Goal: Information Seeking & Learning: Learn about a topic

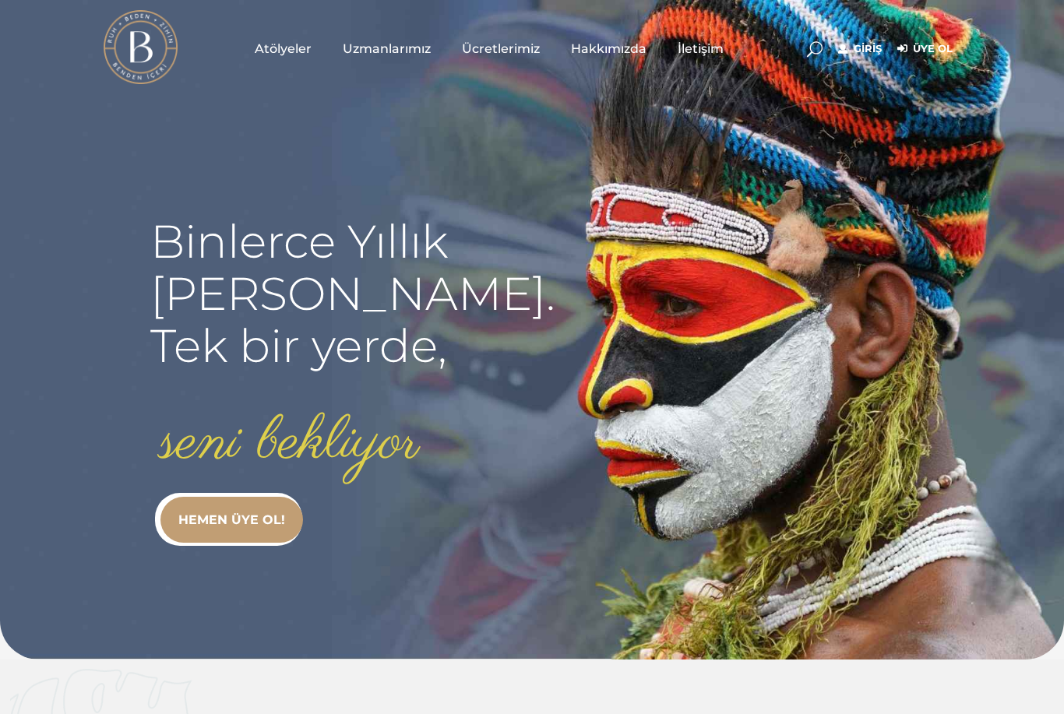
click at [853, 57] on link "Giriş" at bounding box center [860, 49] width 44 height 19
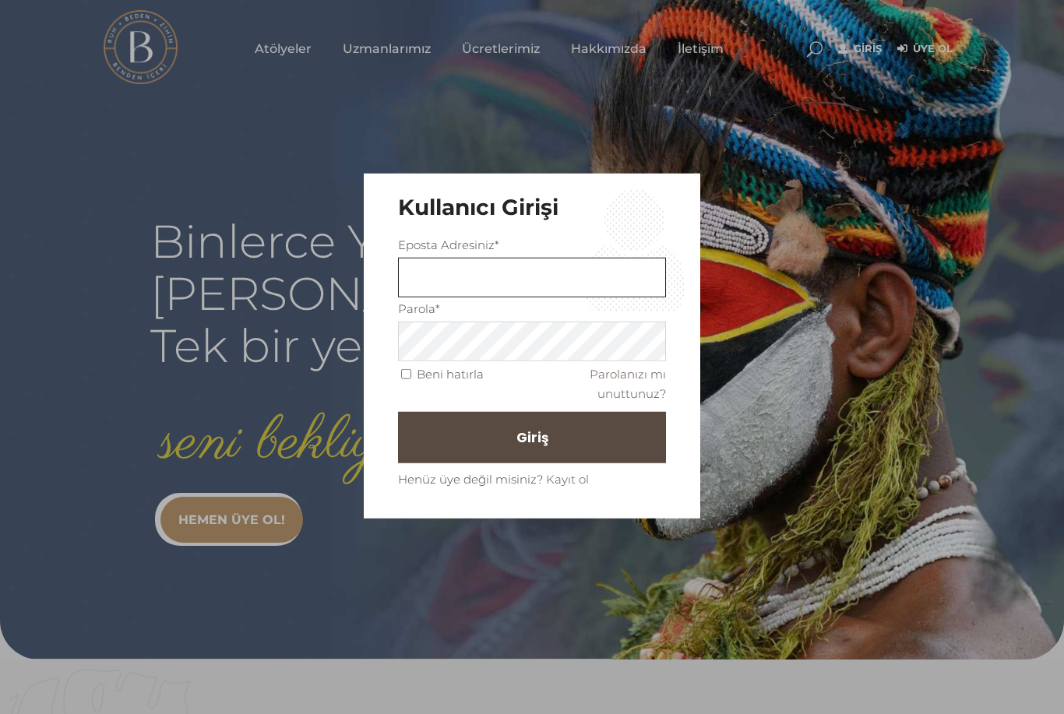
click at [462, 291] on input "text" at bounding box center [532, 278] width 268 height 40
click at [486, 290] on input "text" at bounding box center [532, 278] width 268 height 40
type input "basak.bozkurt@bevent.com.tr"
click at [573, 453] on button "Giriş" at bounding box center [532, 437] width 268 height 51
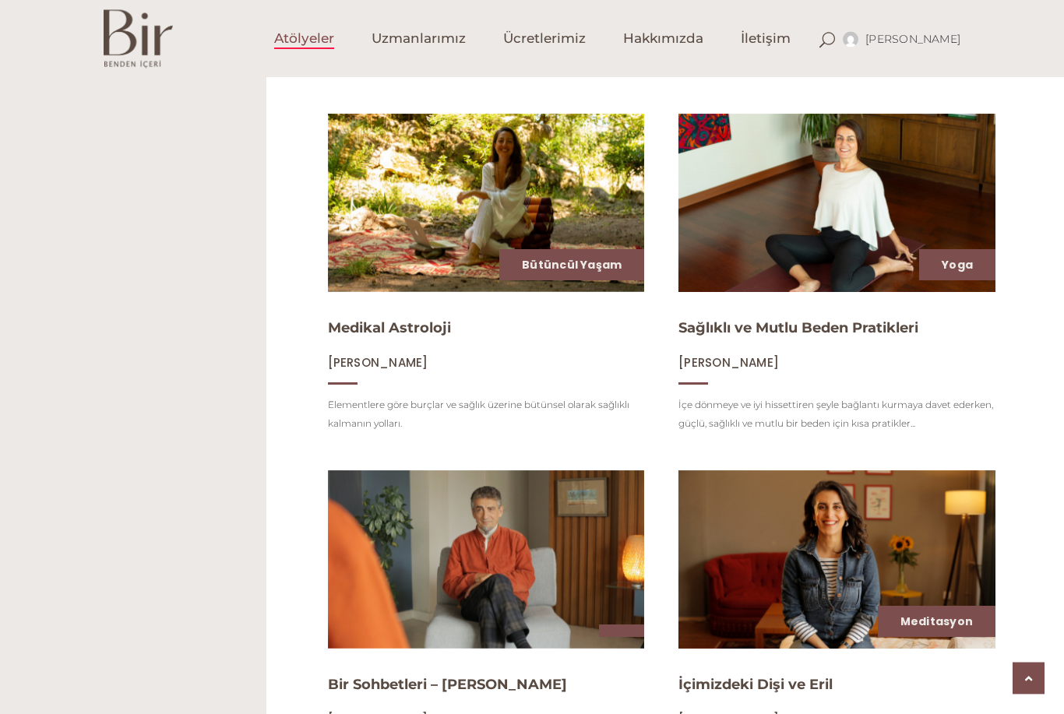
scroll to position [961, 0]
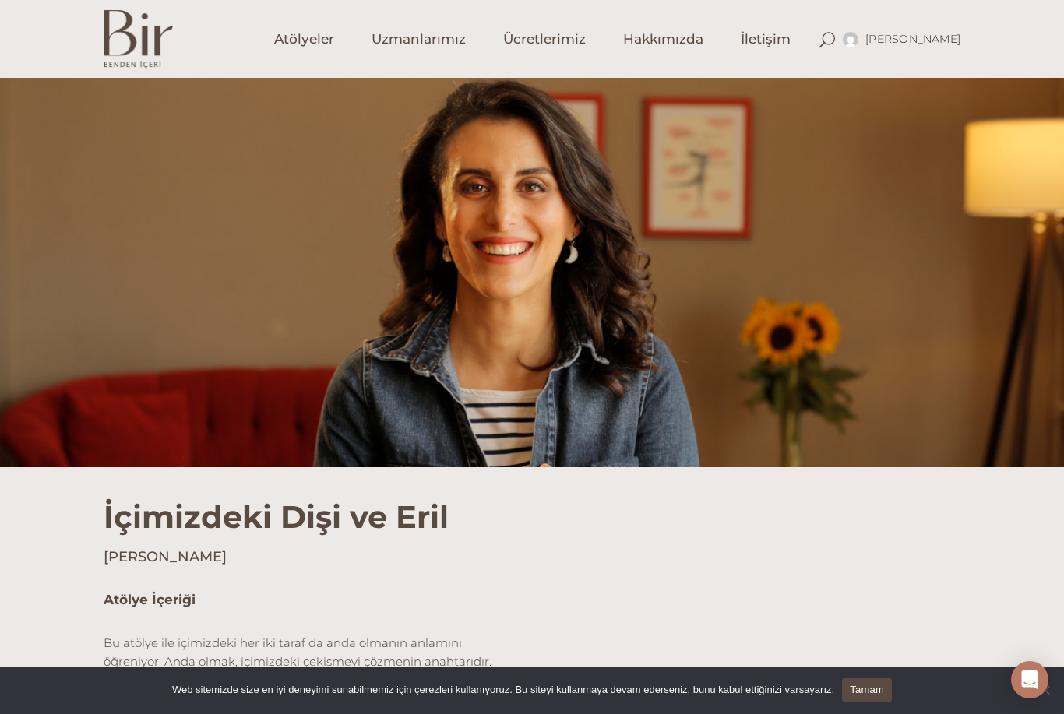
click at [302, 51] on link "Atölyeler" at bounding box center [303, 39] width 97 height 78
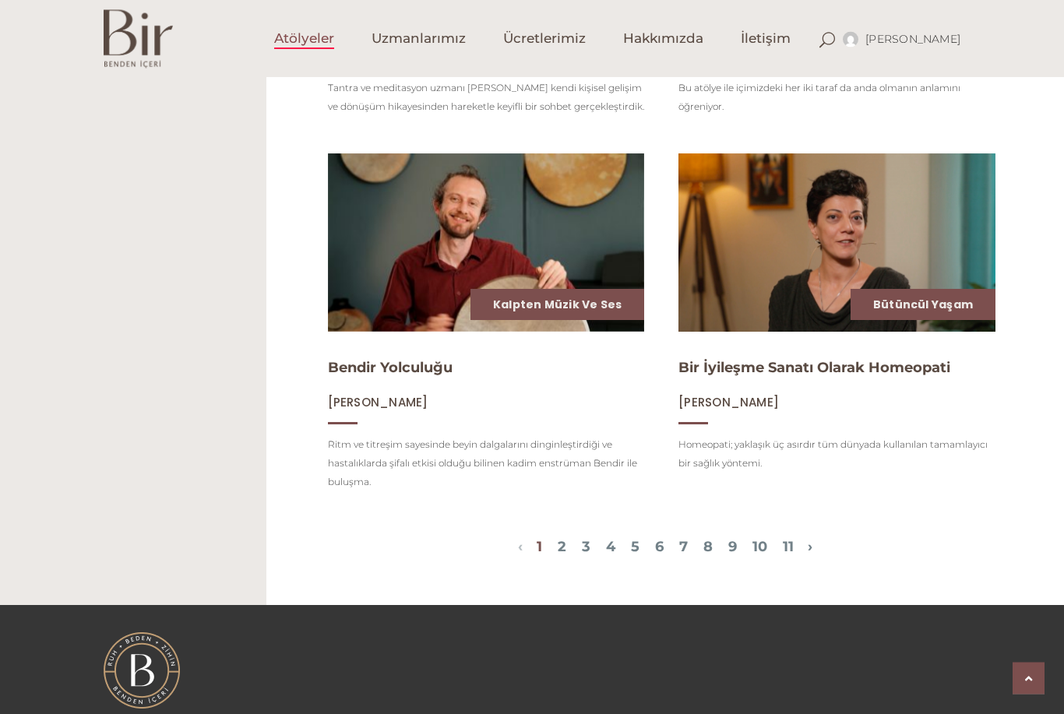
scroll to position [1614, 0]
click at [534, 540] on span "1 2 3 4 5 6 7 8 9 10 11" at bounding box center [665, 548] width 285 height 19
click at [558, 551] on link "2" at bounding box center [562, 546] width 9 height 17
click at [523, 554] on span "1 2 3 4 5 6 7 8 9 10 11" at bounding box center [665, 548] width 285 height 19
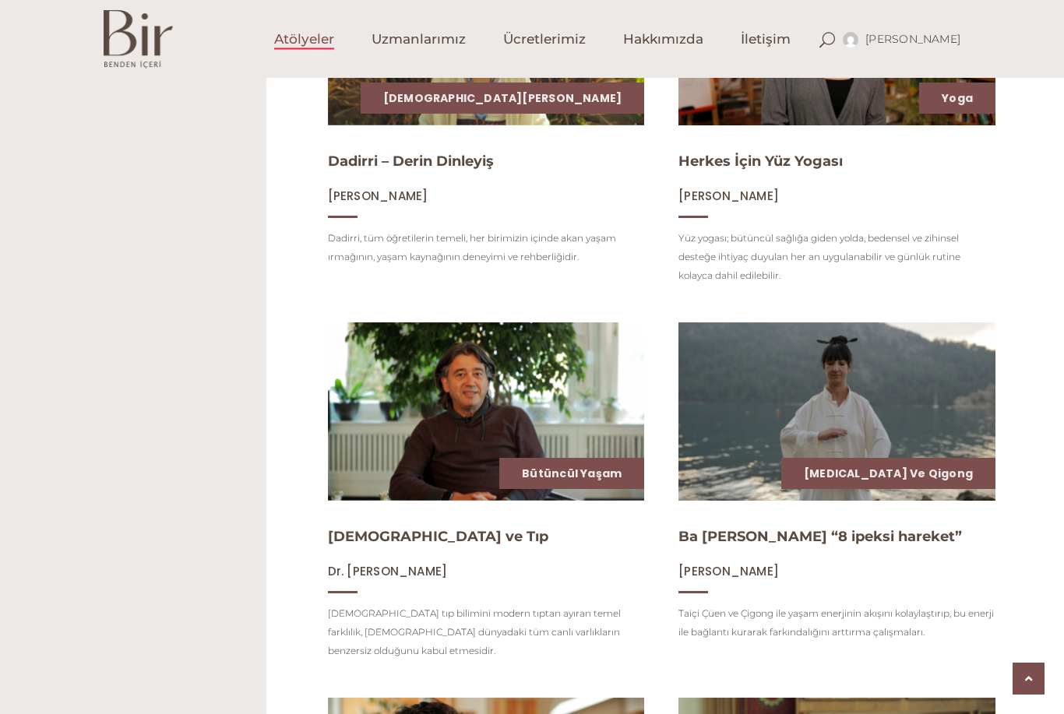
click at [543, 713] on html "Başak Bozku Hesabım Üyelik Bilgileri Abonelik Çıkış Atölyeler Uzmanlarımız Ücre…" at bounding box center [532, 153] width 1064 height 2450
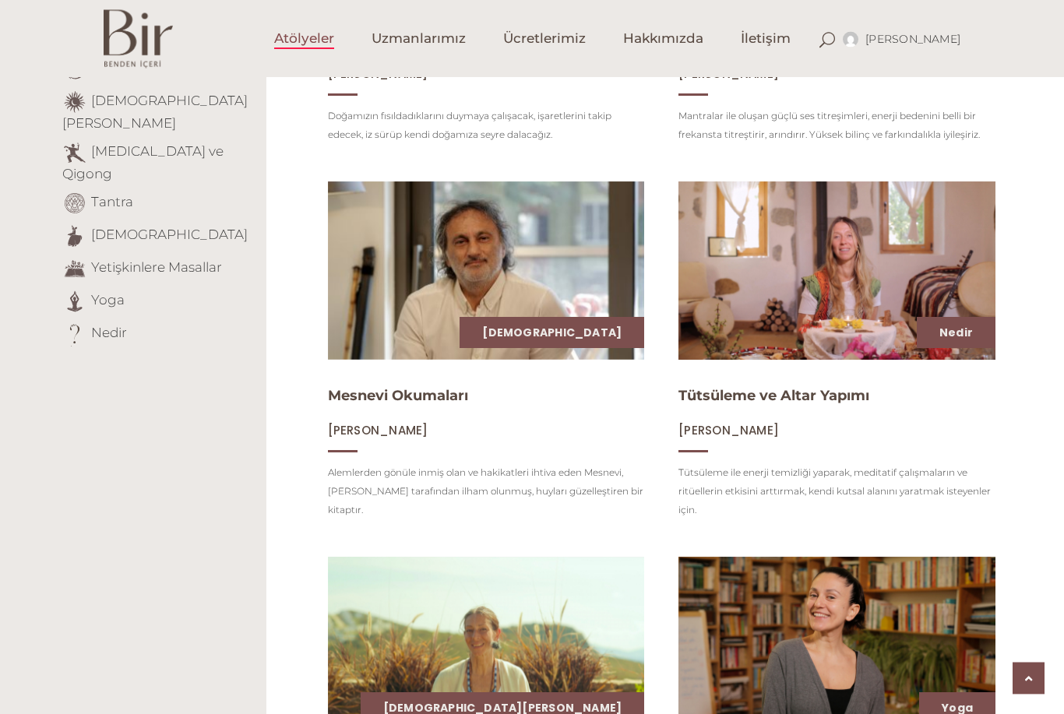
scroll to position [462, 0]
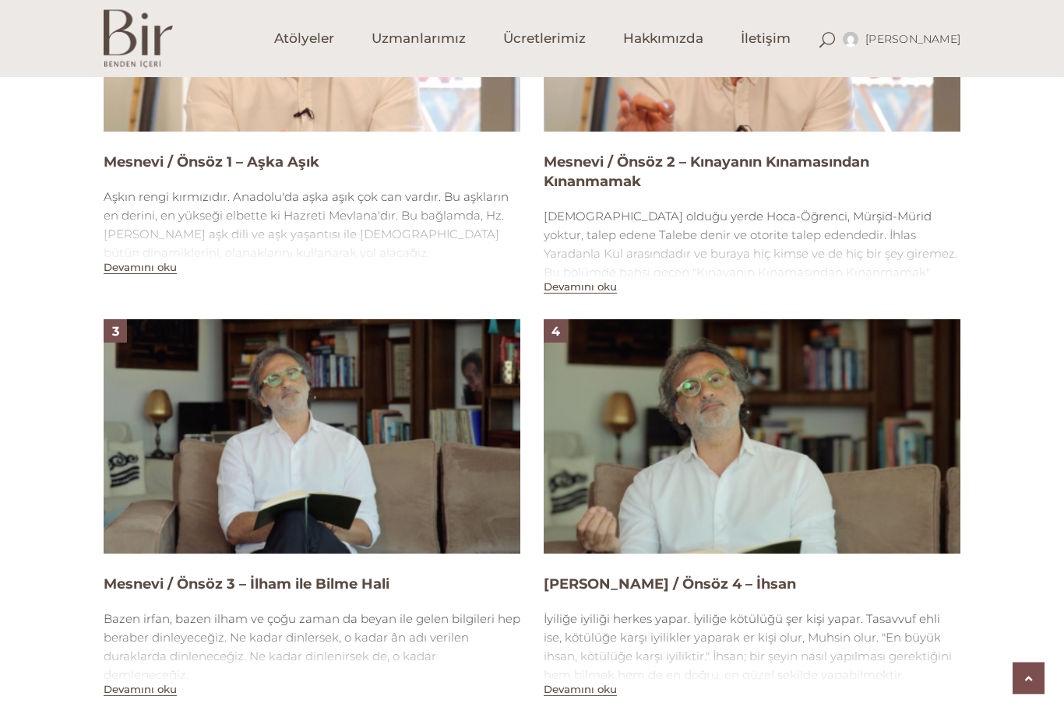
scroll to position [817, 0]
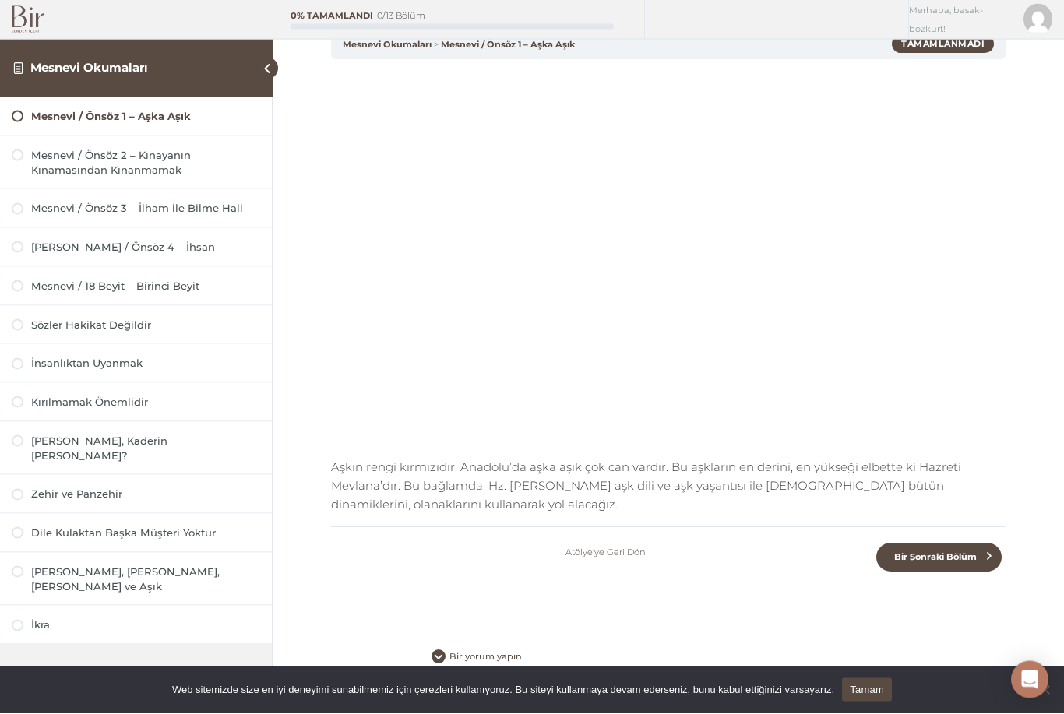
scroll to position [82, 0]
click at [942, 549] on link "Bir Sonraki Bölüm" at bounding box center [938, 558] width 125 height 29
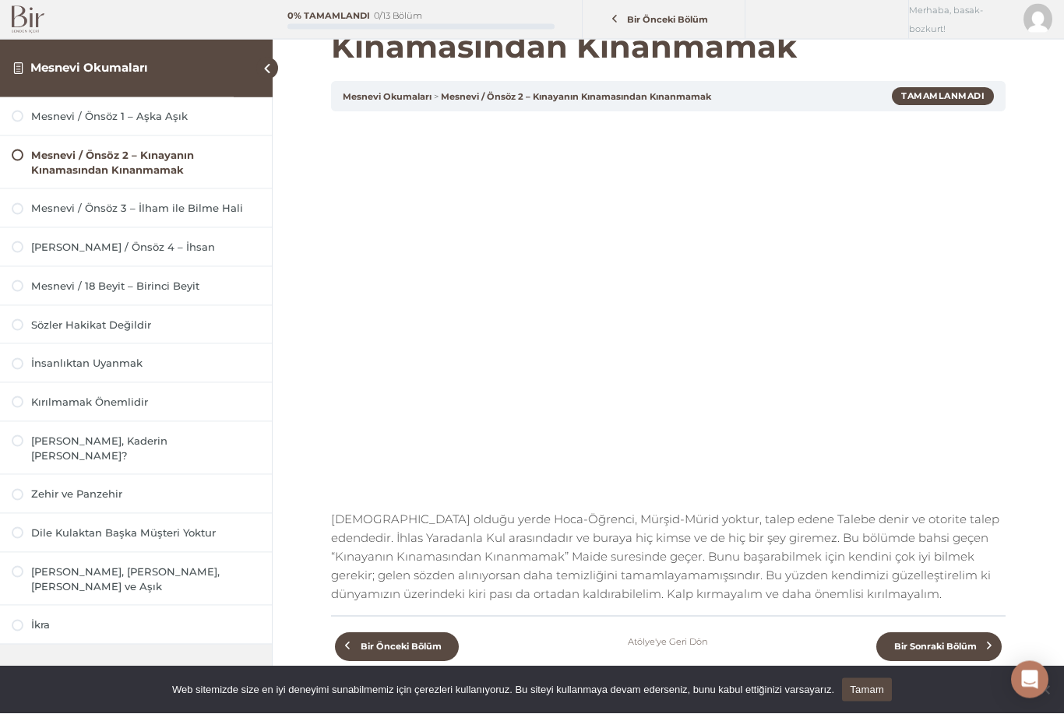
scroll to position [68, 0]
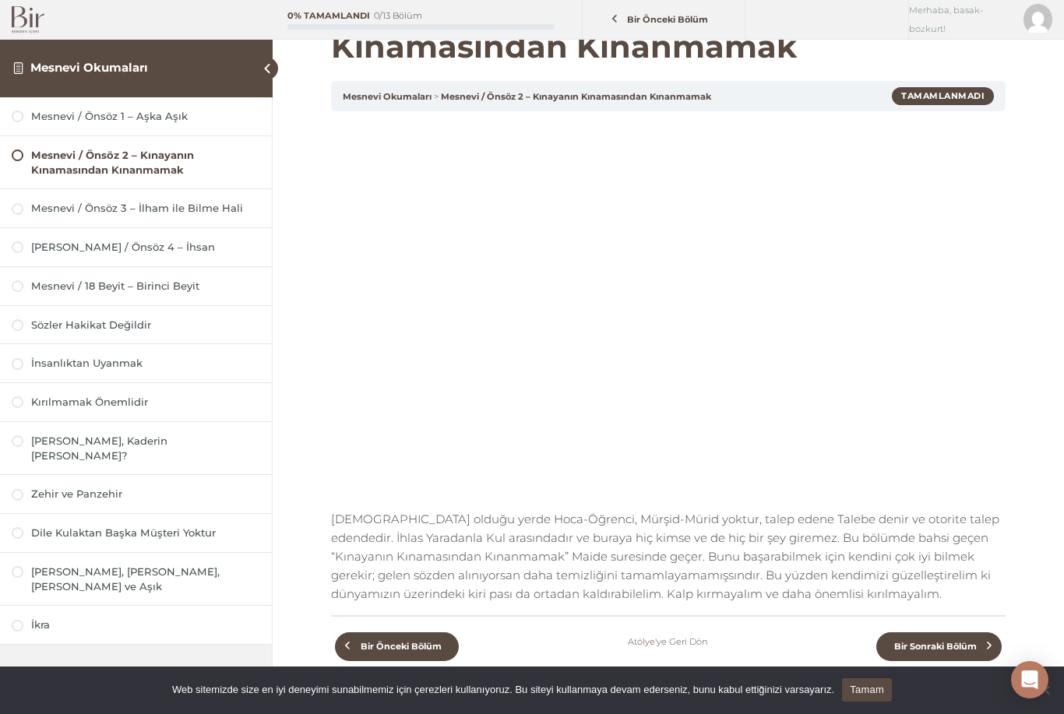
click at [956, 654] on link "Bir Sonraki Bölüm" at bounding box center [938, 646] width 125 height 29
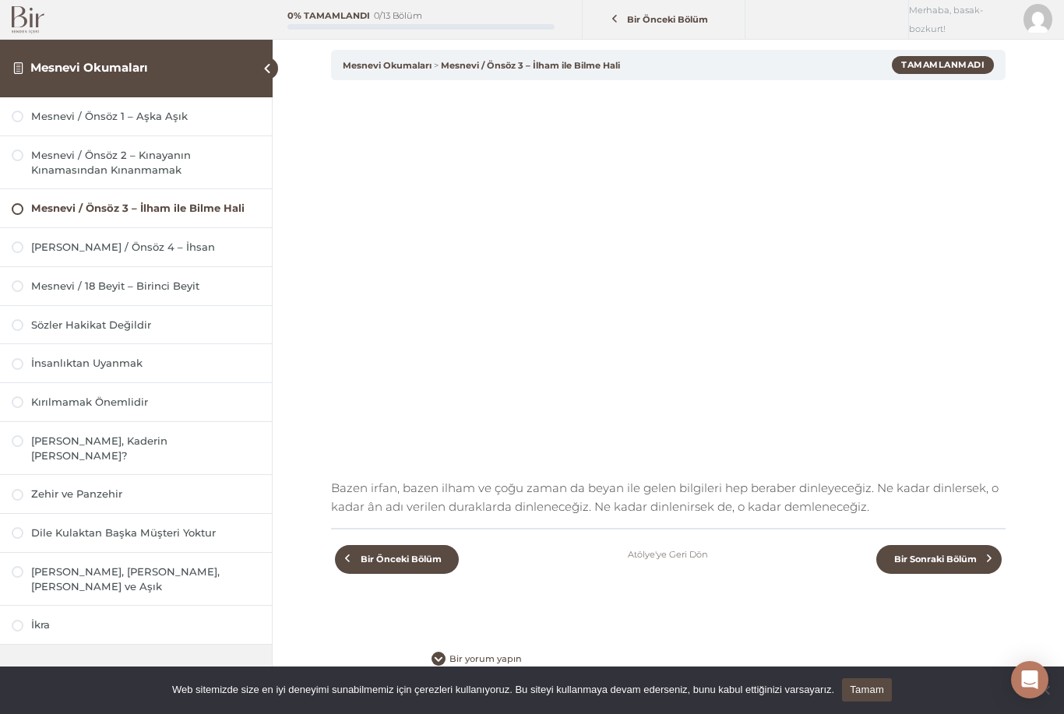
scroll to position [63, 0]
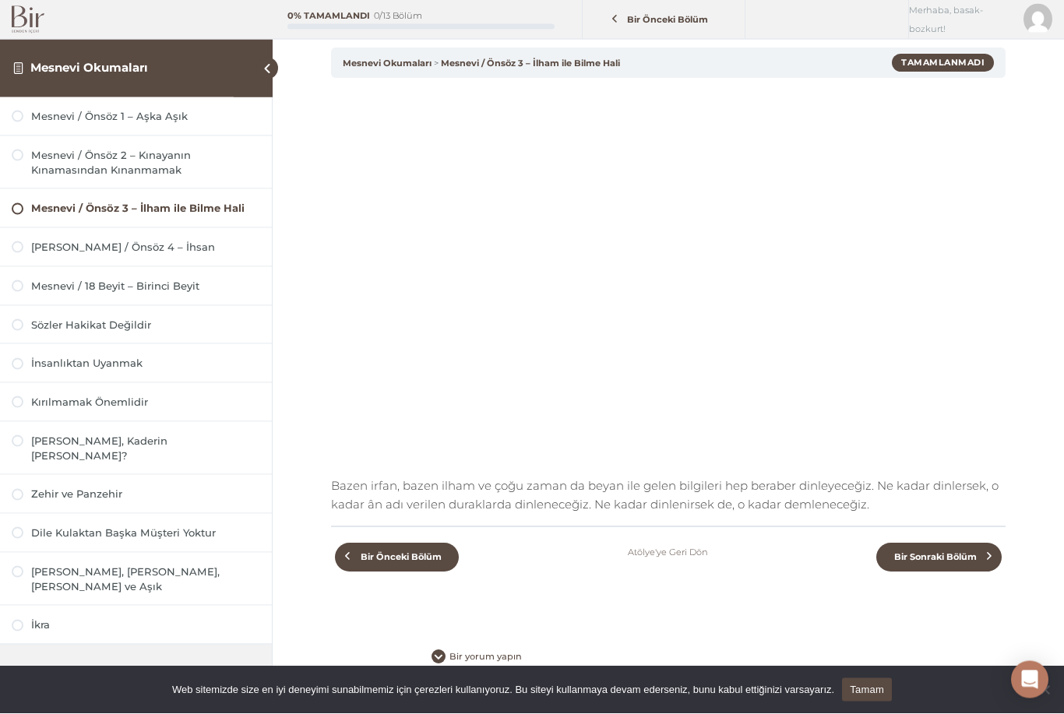
click at [1054, 100] on div "Mesnevi / Önsöz 3 – İlham ile Bilme Hali Mesnevi Okumaları Mesnevi / Önsöz 3 – …" at bounding box center [668, 341] width 791 height 809
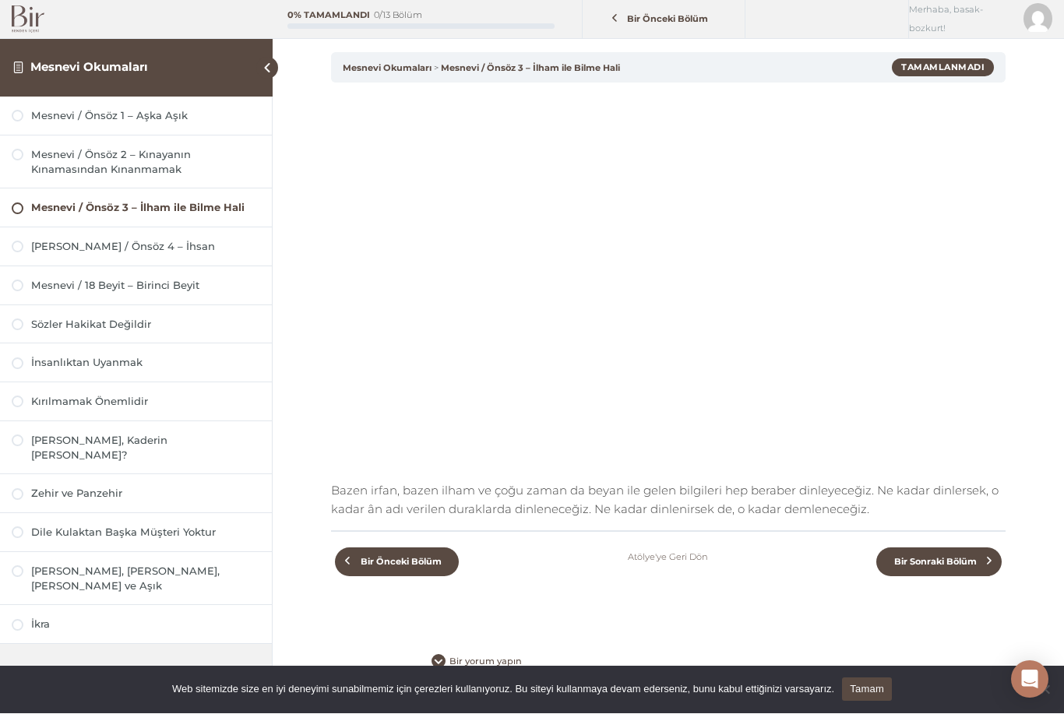
scroll to position [54, 0]
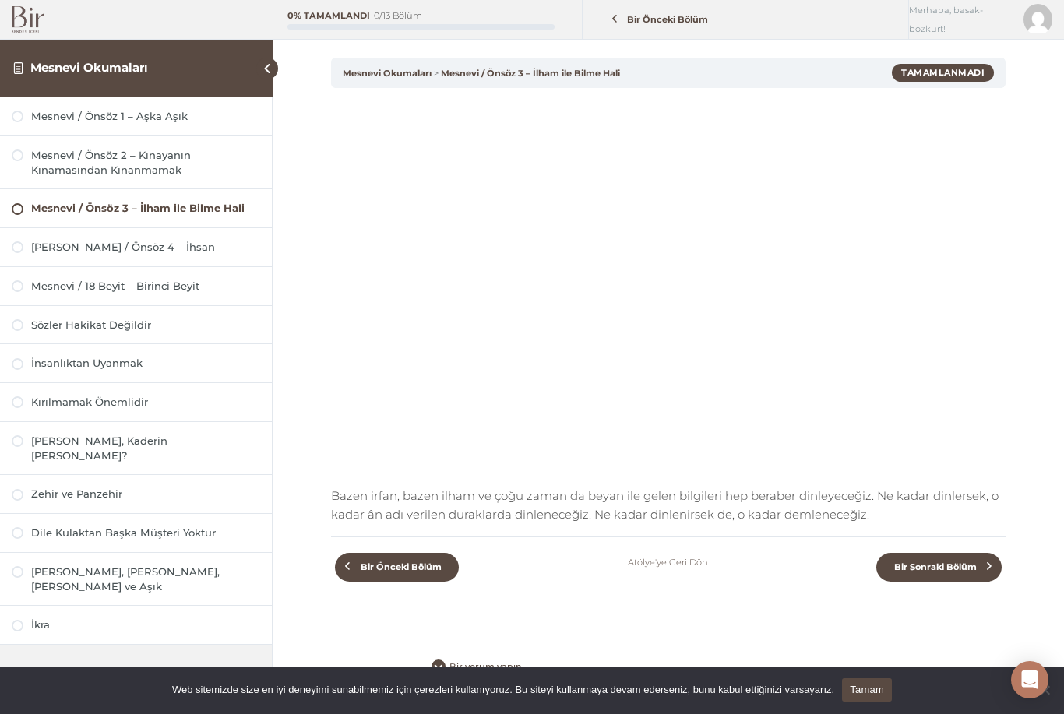
click at [787, 45] on div "Bir Önceki Bölüm Tamamlandı Olarak İşaretle" at bounding box center [746, 19] width 326 height 62
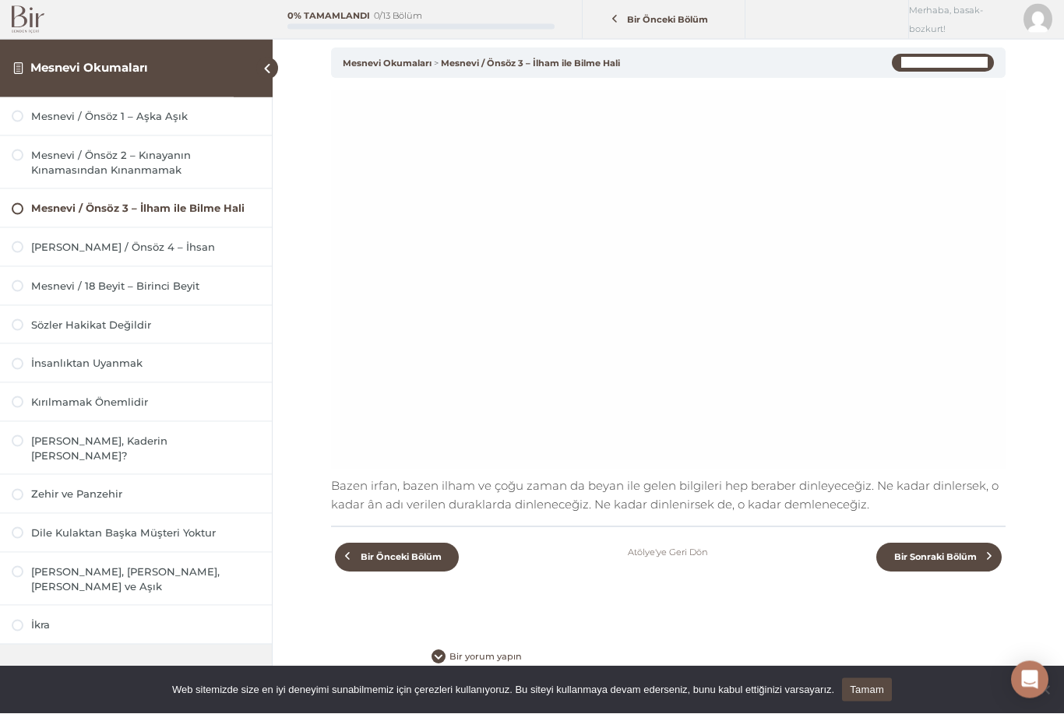
scroll to position [63, 0]
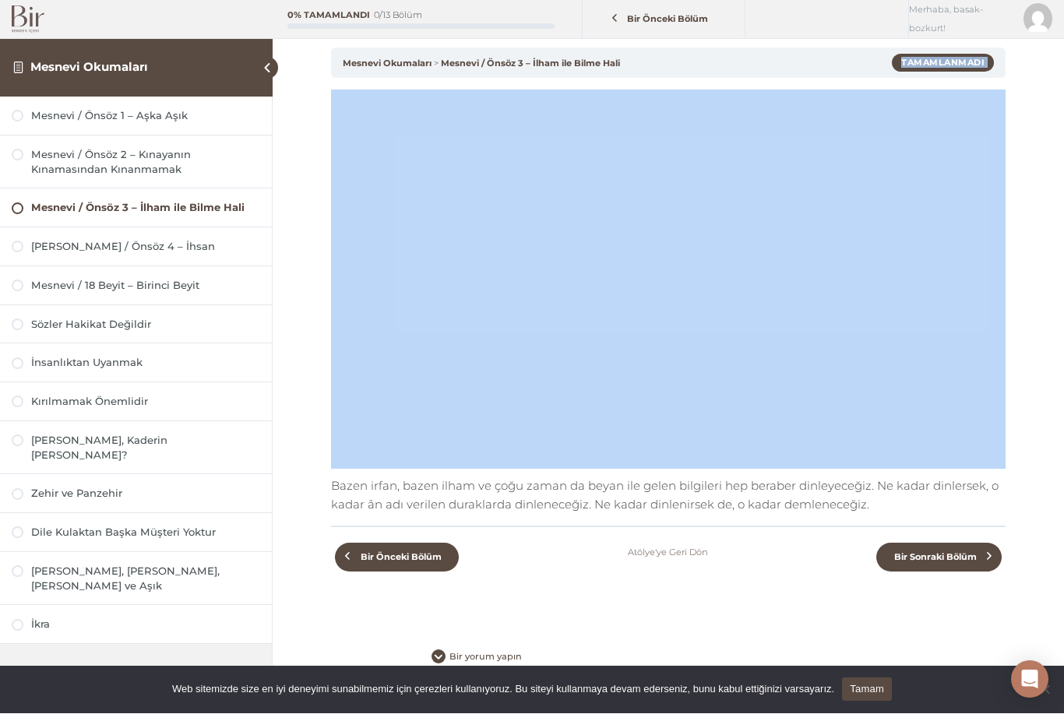
click at [387, 561] on span "Bir Önceki Bölüm" at bounding box center [400, 557] width 99 height 11
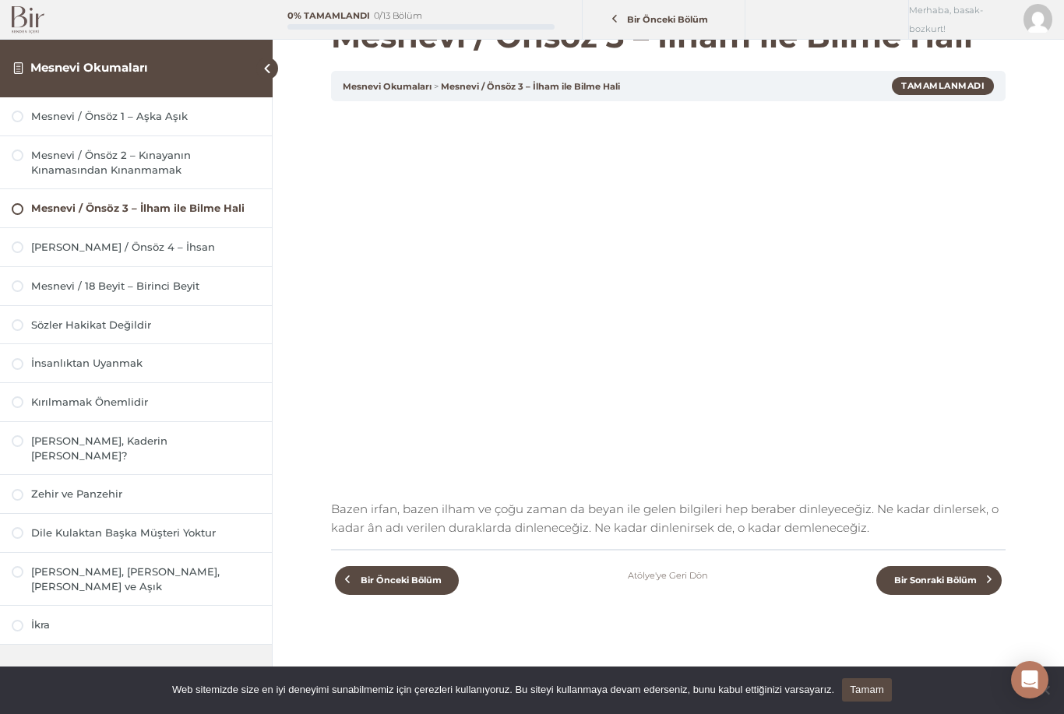
scroll to position [39, 0]
